Goal: Navigation & Orientation: Find specific page/section

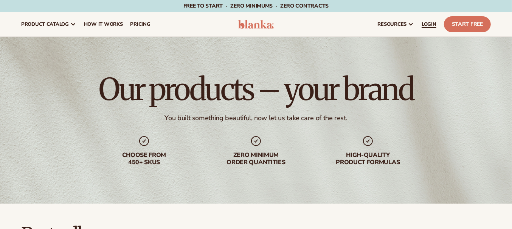
click at [430, 25] on span "LOGIN" at bounding box center [429, 24] width 15 height 6
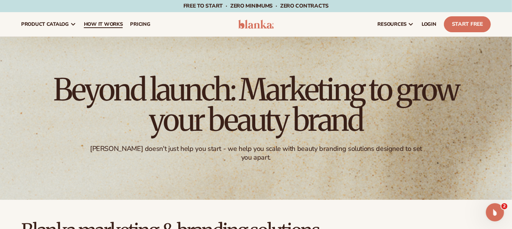
click at [103, 23] on span "How It Works" at bounding box center [103, 24] width 39 height 6
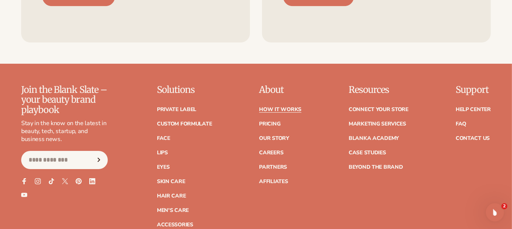
scroll to position [1641, 0]
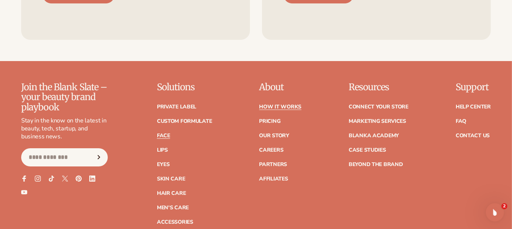
click at [164, 133] on link "Face" at bounding box center [163, 135] width 13 height 5
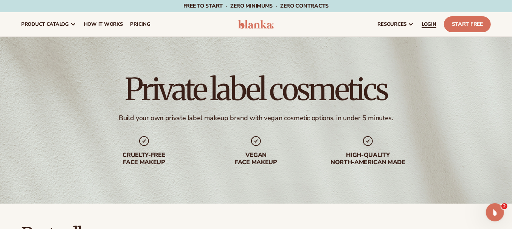
click at [431, 22] on span "LOGIN" at bounding box center [429, 24] width 15 height 6
